Goal: Transaction & Acquisition: Purchase product/service

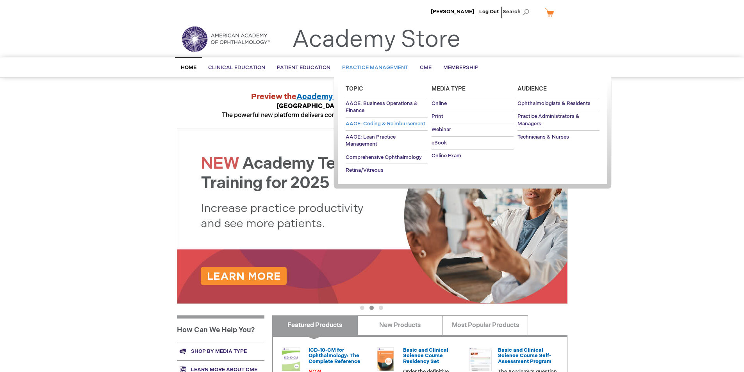
click at [367, 126] on span "AAOE: Coding & Reimbursement" at bounding box center [386, 124] width 80 height 6
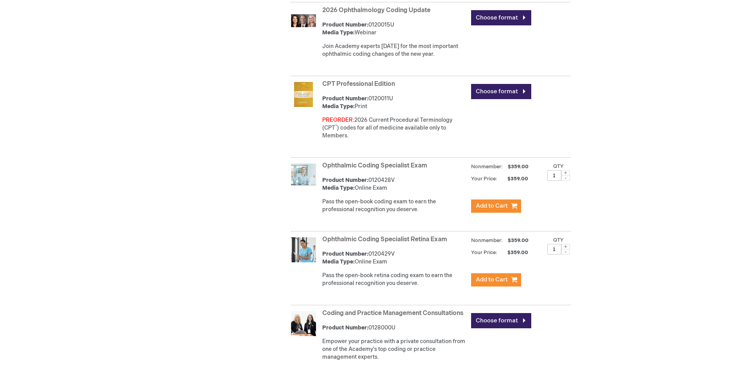
scroll to position [547, 0]
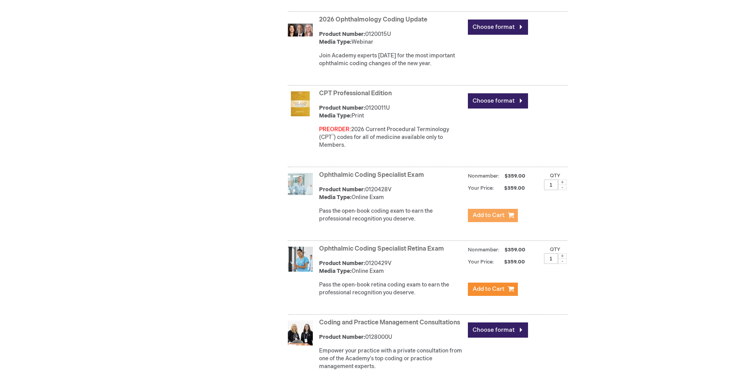
click at [484, 214] on span "Add to Cart" at bounding box center [488, 215] width 32 height 7
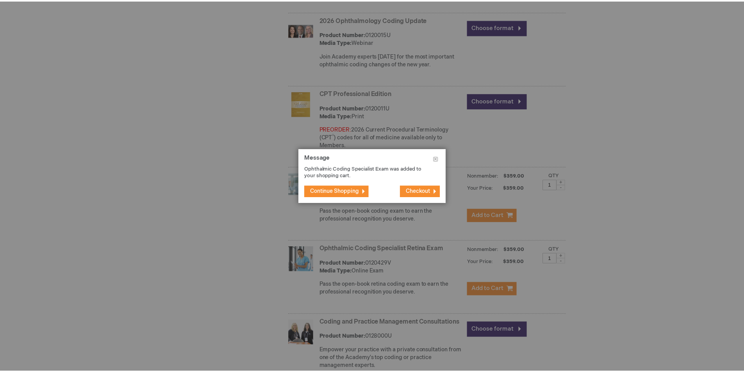
scroll to position [555, 0]
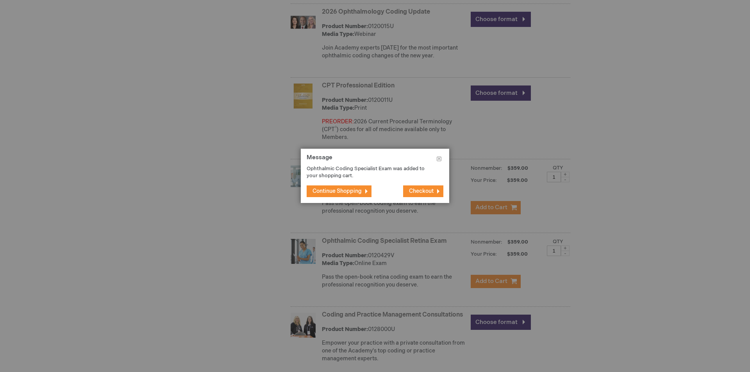
click at [331, 192] on span "Continue Shopping" at bounding box center [336, 191] width 49 height 7
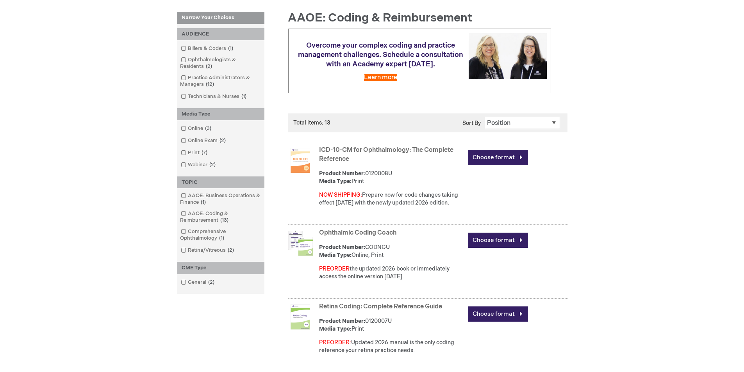
scroll to position [121, 0]
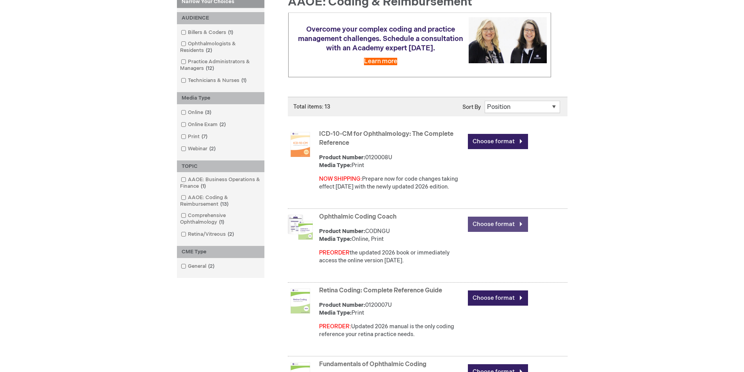
click at [487, 230] on link "Choose format" at bounding box center [498, 224] width 60 height 15
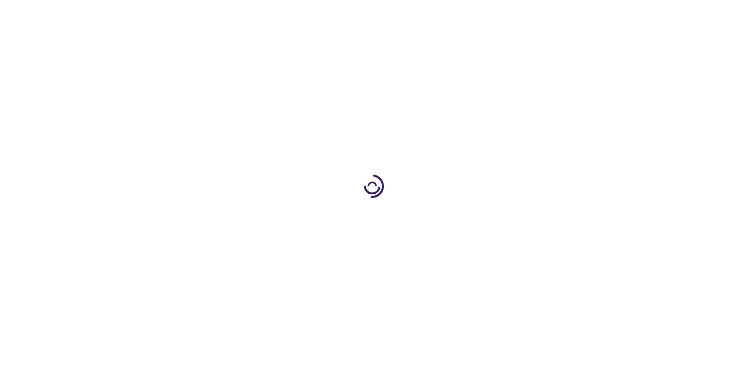
type input "0"
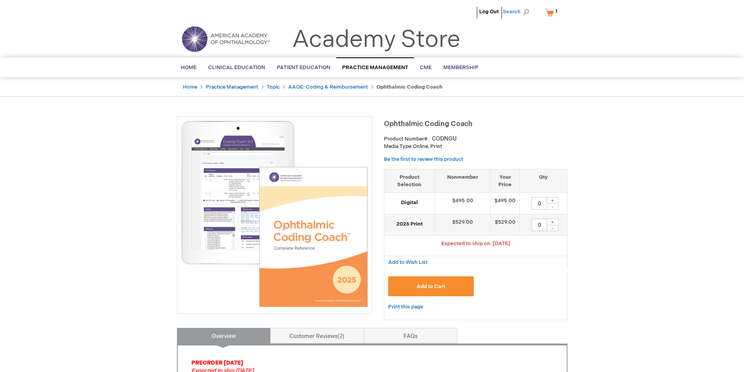
click at [526, 13] on span "Search" at bounding box center [518, 12] width 30 height 16
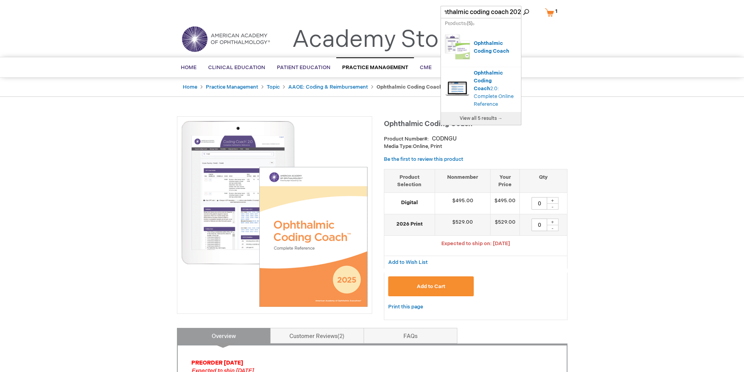
type input "ophthalmic coding coach 2025"
click at [490, 86] on link "Ophthalmic Coding Coach 2.0: Complete Online Reference" at bounding box center [494, 88] width 40 height 37
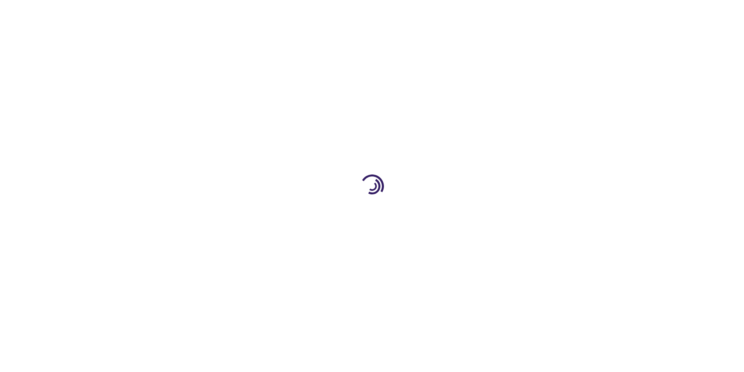
type input "0"
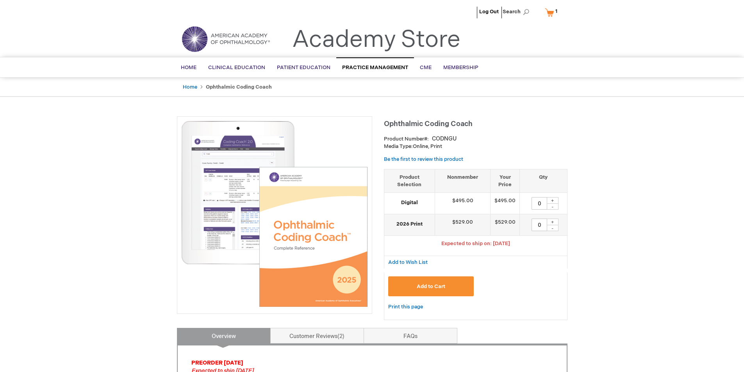
click at [492, 14] on link "Log Out" at bounding box center [489, 12] width 20 height 6
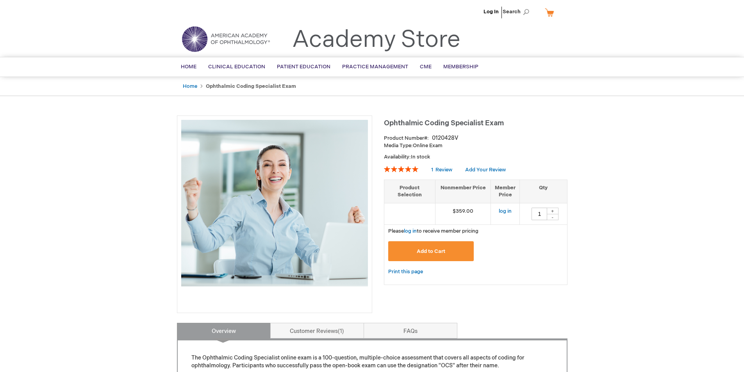
scroll to position [39, 0]
